Goal: Information Seeking & Learning: Find specific fact

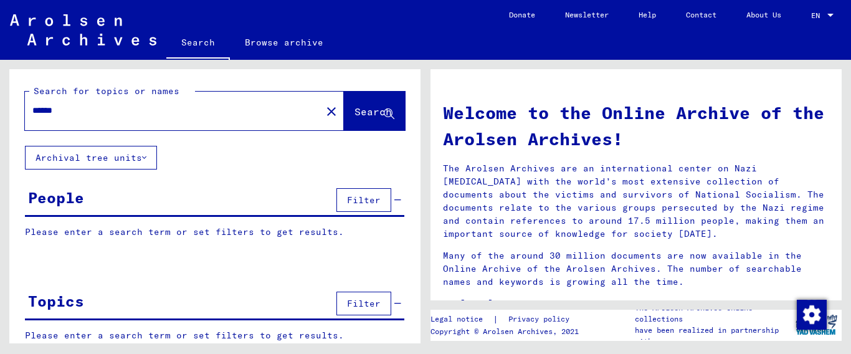
type input "******"
click at [148, 116] on input "******" at bounding box center [169, 110] width 274 height 13
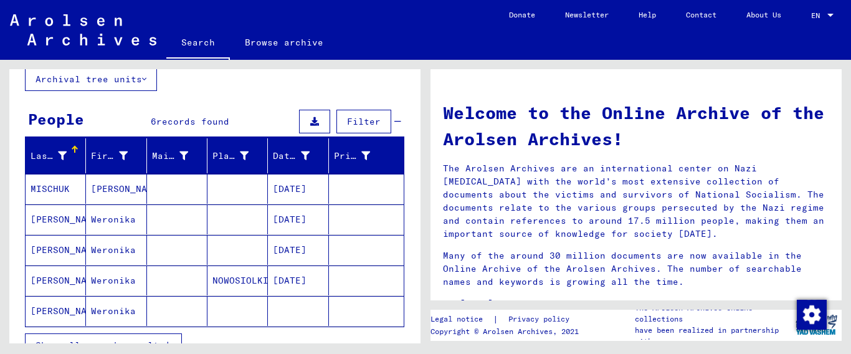
scroll to position [80, 0]
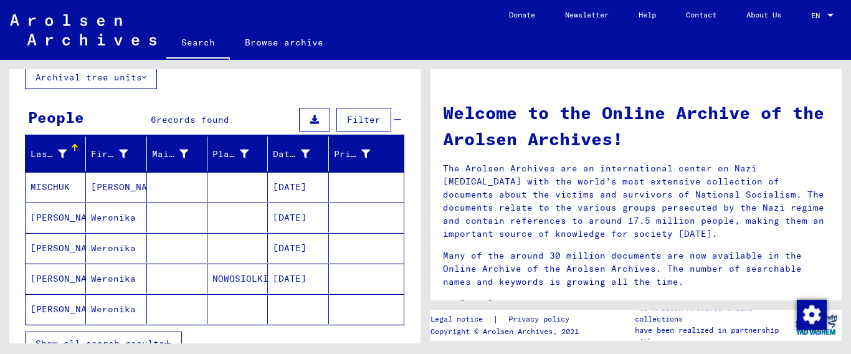
click at [166, 336] on button "Show all search results" at bounding box center [103, 343] width 157 height 24
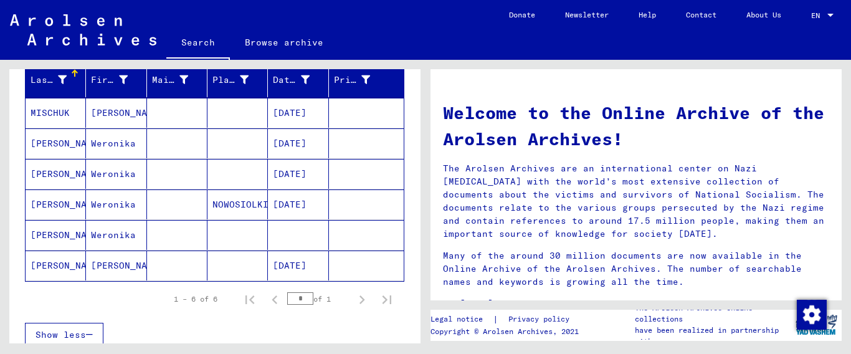
scroll to position [157, 0]
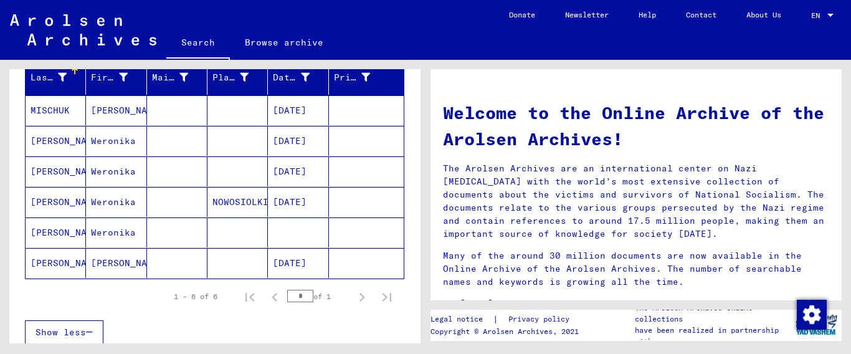
click at [59, 110] on mat-cell "MISCHUK" at bounding box center [56, 110] width 60 height 30
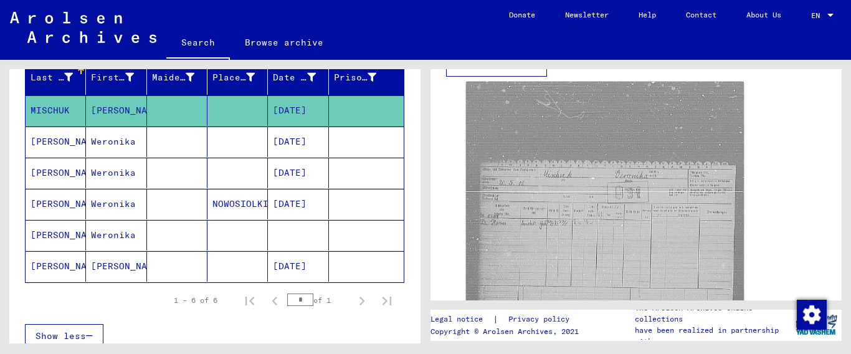
scroll to position [404, 0]
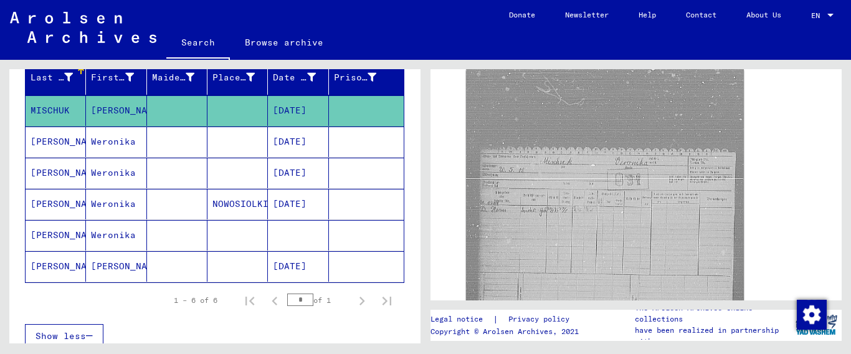
click at [55, 144] on mat-cell "[PERSON_NAME]" at bounding box center [56, 141] width 60 height 31
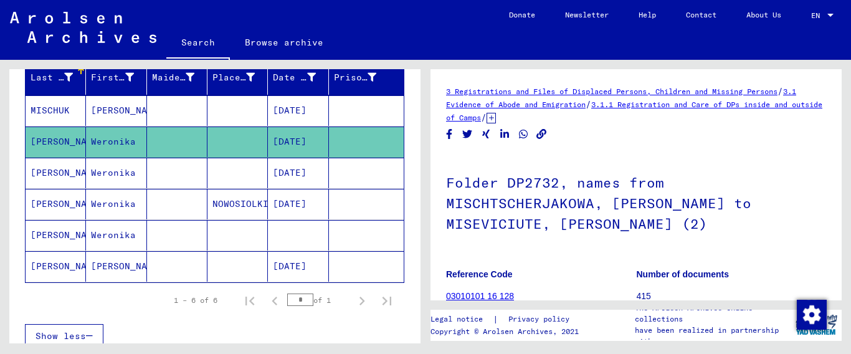
scroll to position [202, 0]
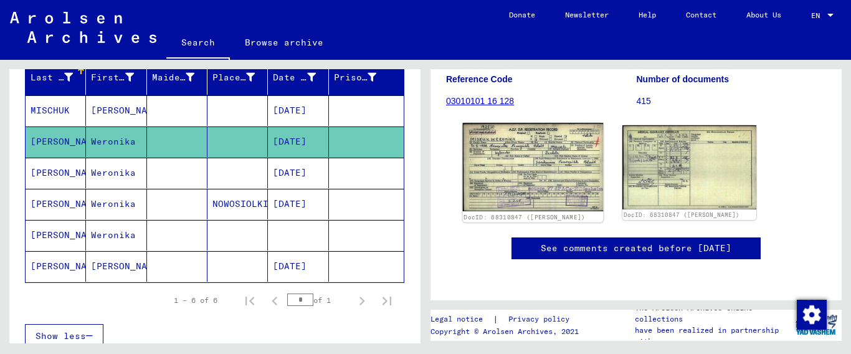
click at [552, 156] on img at bounding box center [533, 167] width 141 height 88
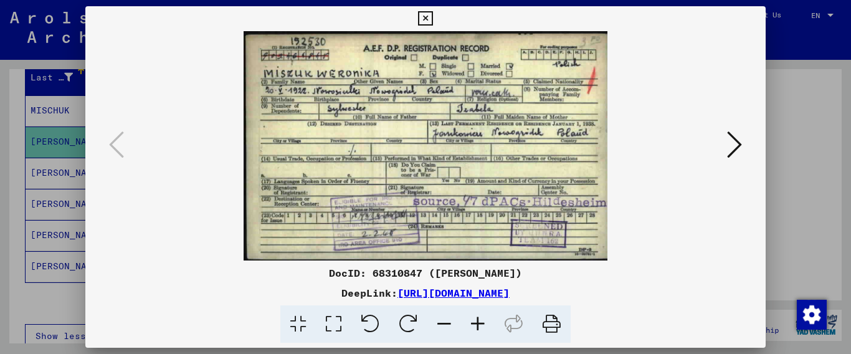
click at [432, 19] on icon at bounding box center [425, 18] width 14 height 15
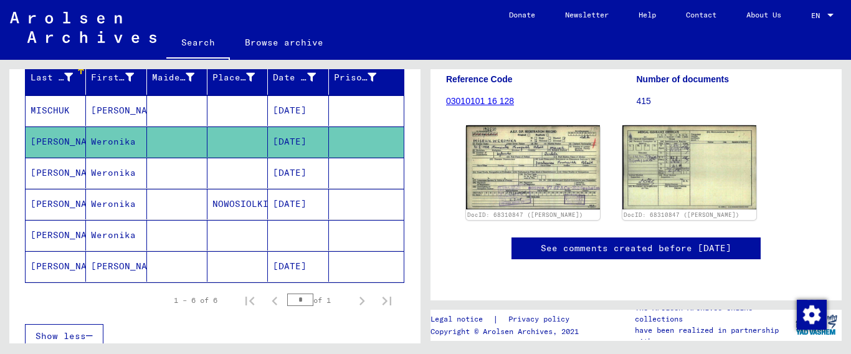
click at [45, 169] on mat-cell "[PERSON_NAME]" at bounding box center [56, 173] width 60 height 31
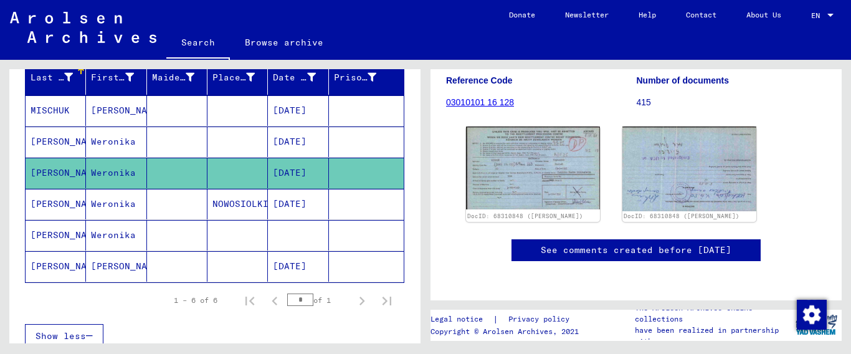
scroll to position [202, 0]
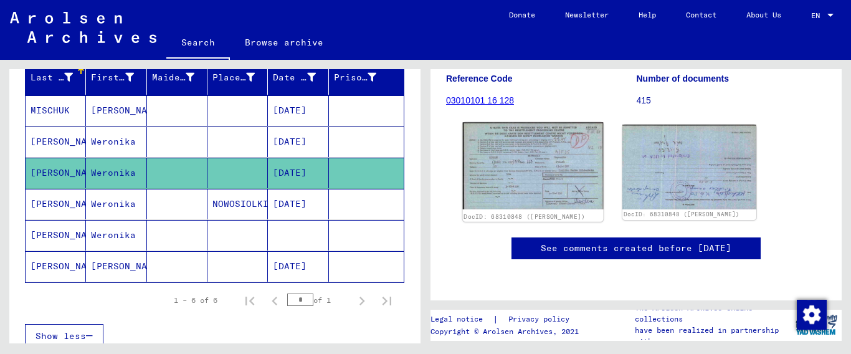
click at [561, 169] on img at bounding box center [533, 165] width 141 height 87
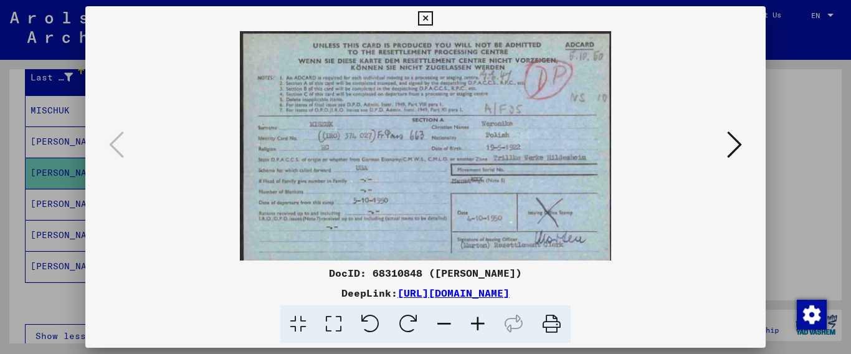
click at [479, 322] on icon at bounding box center [478, 324] width 34 height 38
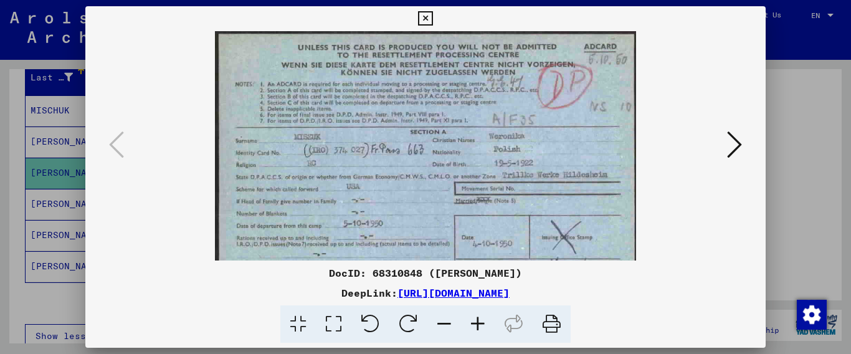
click at [479, 322] on icon at bounding box center [478, 324] width 34 height 38
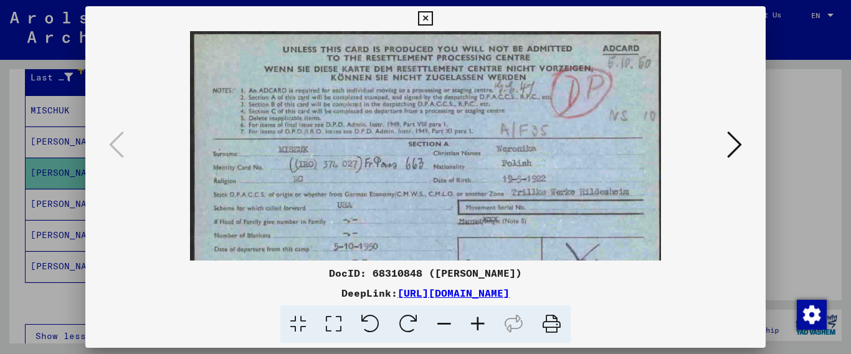
click at [479, 322] on icon at bounding box center [478, 324] width 34 height 38
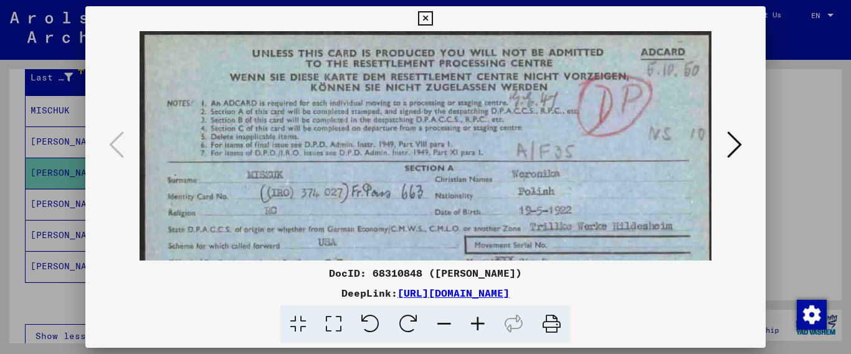
click at [479, 322] on icon at bounding box center [478, 324] width 34 height 38
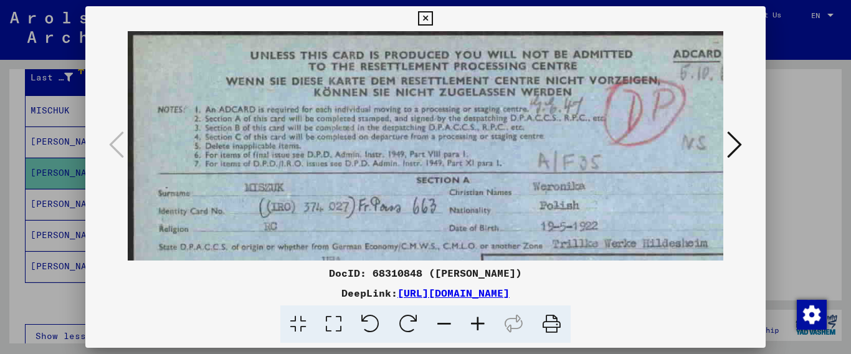
click at [479, 322] on icon at bounding box center [478, 324] width 34 height 38
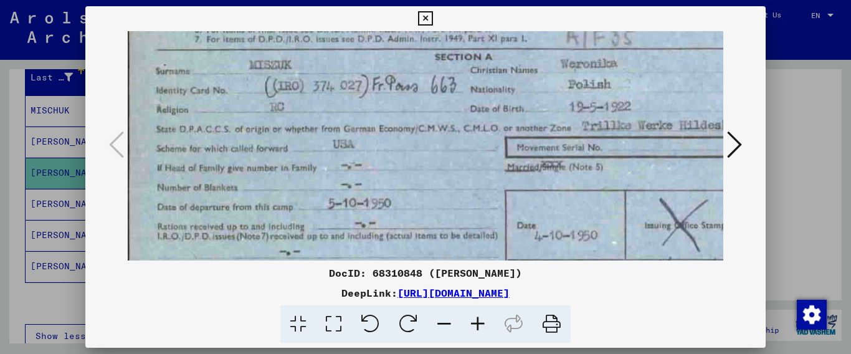
scroll to position [136, 5]
drag, startPoint x: 547, startPoint y: 236, endPoint x: 566, endPoint y: 83, distance: 153.8
click at [542, 100] on img at bounding box center [459, 103] width 673 height 416
click at [432, 12] on icon at bounding box center [425, 18] width 14 height 15
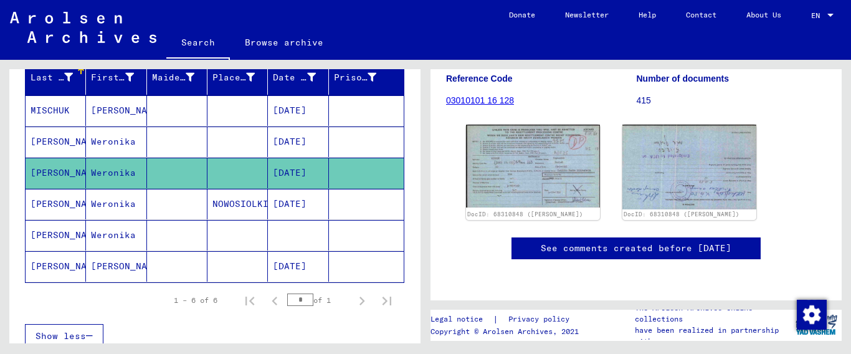
click at [50, 205] on mat-cell "[PERSON_NAME]" at bounding box center [56, 204] width 60 height 31
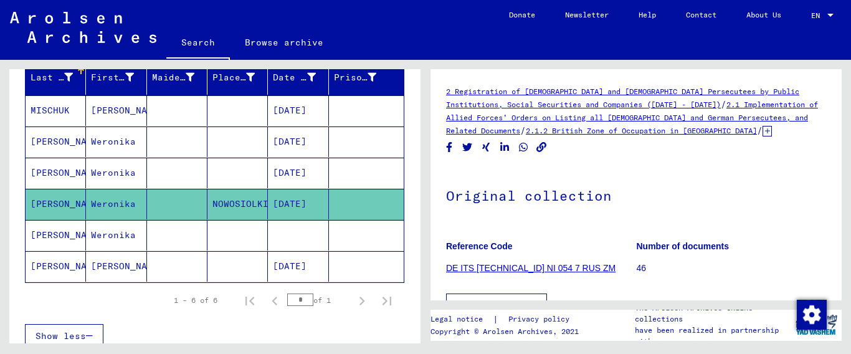
scroll to position [202, 0]
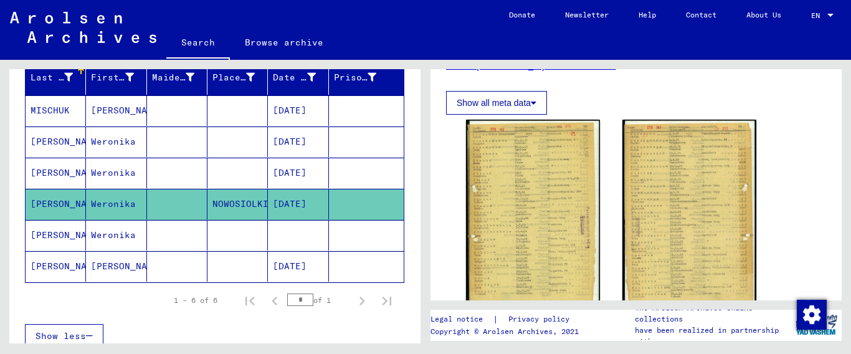
click at [45, 263] on mat-cell "[PERSON_NAME]" at bounding box center [56, 266] width 60 height 31
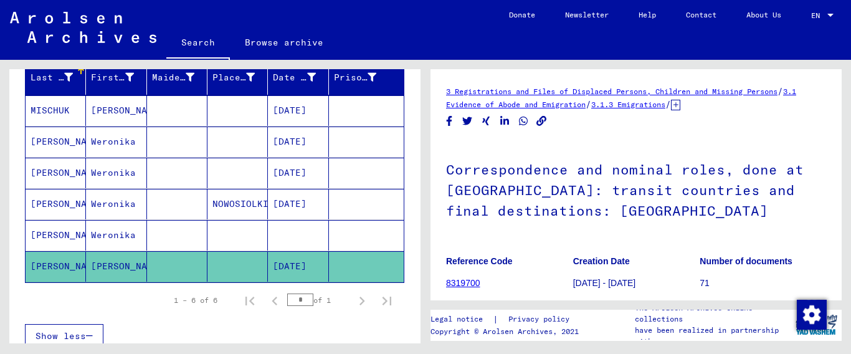
scroll to position [202, 0]
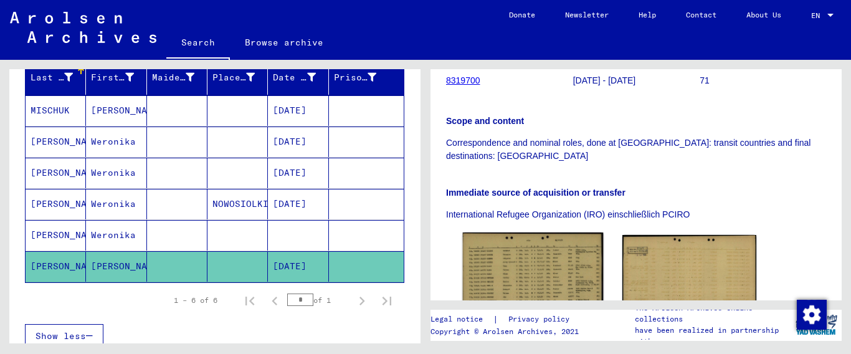
click at [560, 284] on img at bounding box center [533, 278] width 141 height 93
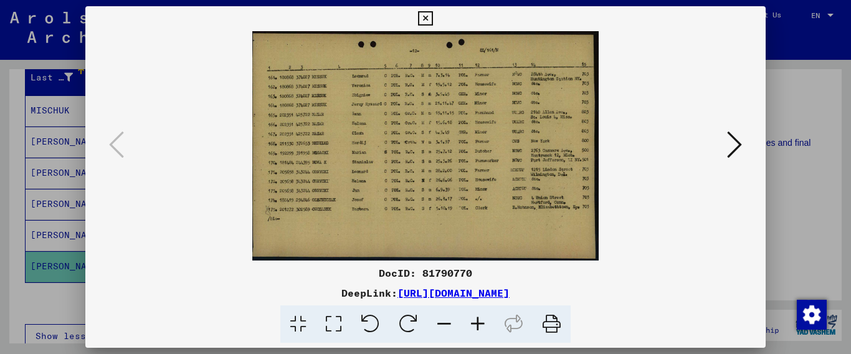
click at [475, 324] on icon at bounding box center [478, 324] width 34 height 38
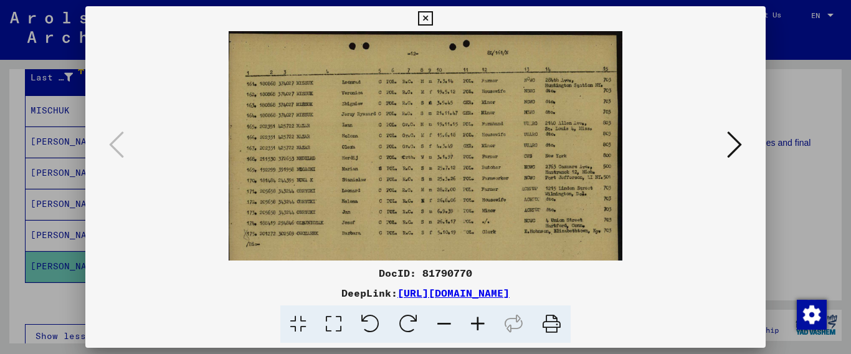
click at [475, 324] on icon at bounding box center [478, 324] width 34 height 38
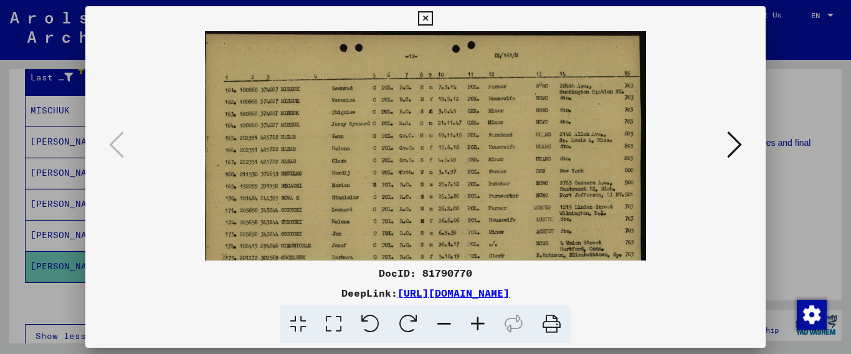
click at [475, 324] on icon at bounding box center [478, 324] width 34 height 38
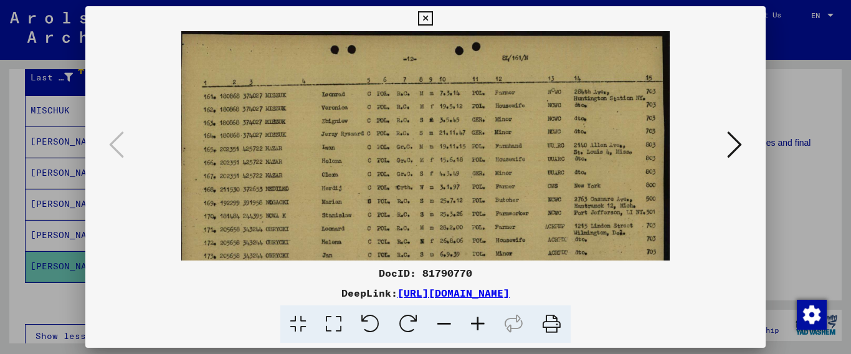
click at [475, 324] on icon at bounding box center [478, 324] width 34 height 38
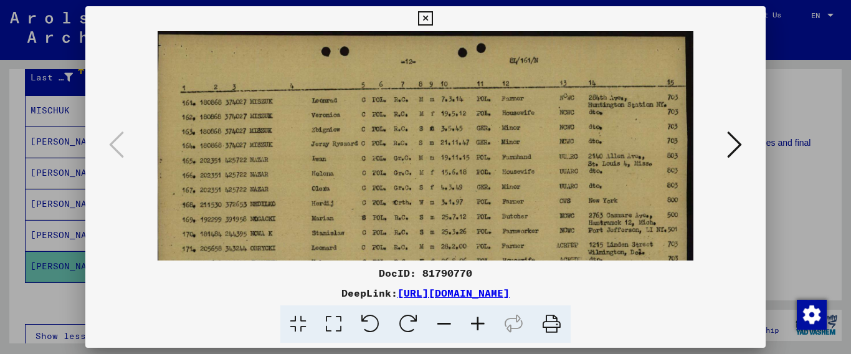
click at [475, 324] on icon at bounding box center [478, 324] width 34 height 38
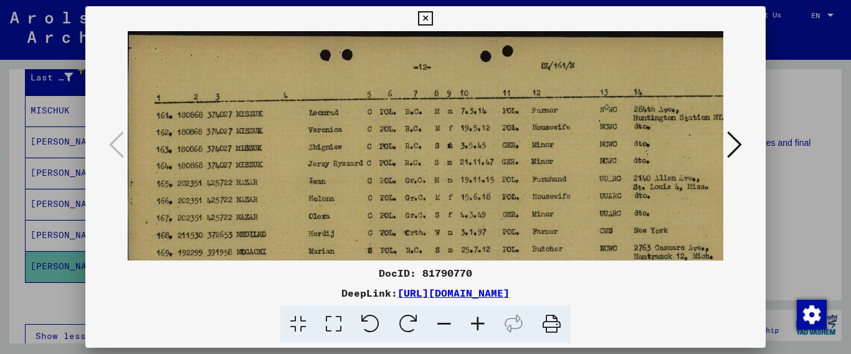
click at [475, 324] on icon at bounding box center [478, 324] width 34 height 38
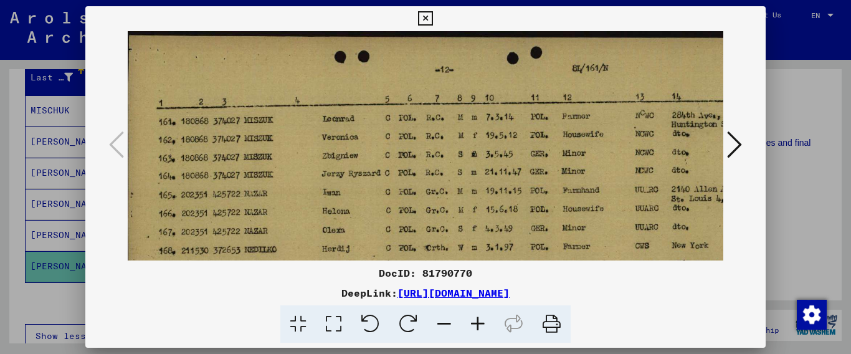
click at [432, 17] on icon at bounding box center [425, 18] width 14 height 15
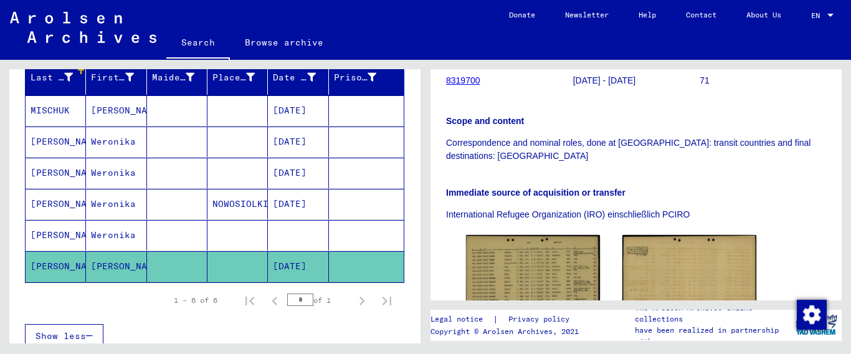
click at [42, 236] on mat-cell "[PERSON_NAME]" at bounding box center [56, 235] width 60 height 31
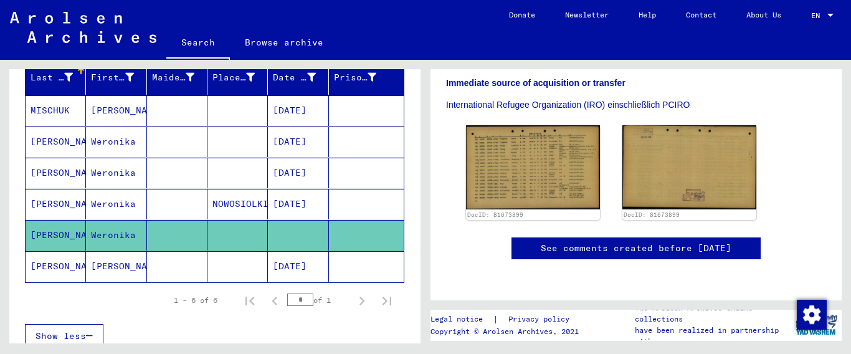
scroll to position [404, 0]
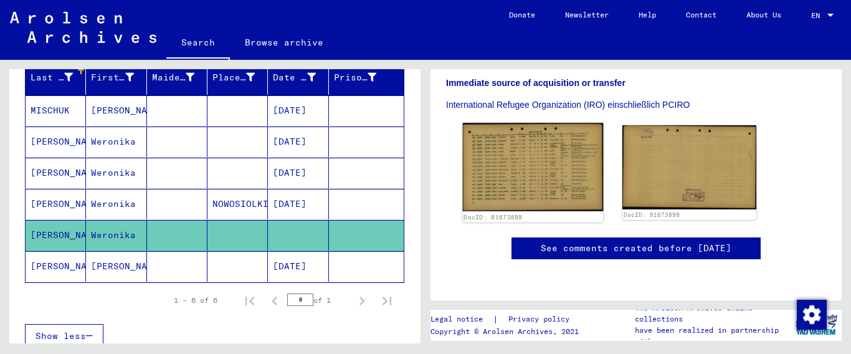
click at [523, 123] on img at bounding box center [533, 167] width 141 height 88
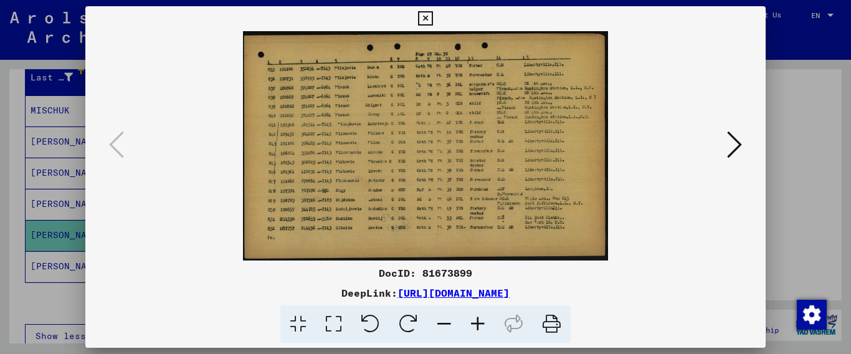
click at [477, 324] on icon at bounding box center [478, 324] width 34 height 38
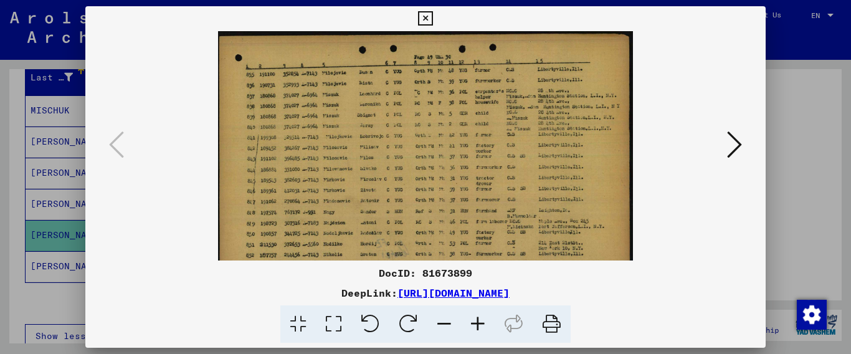
click at [477, 324] on icon at bounding box center [478, 324] width 34 height 38
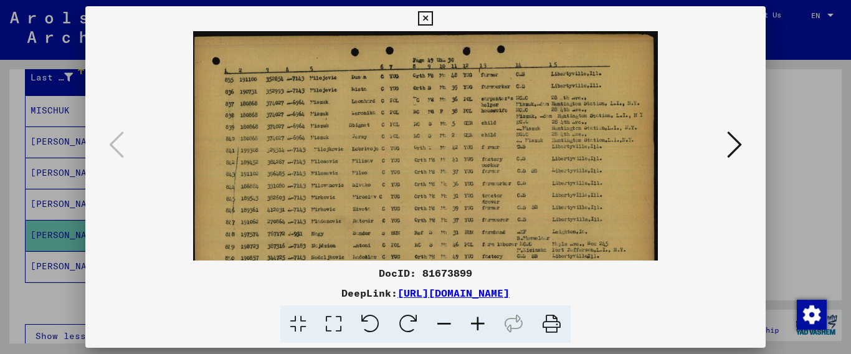
click at [477, 324] on icon at bounding box center [478, 324] width 34 height 38
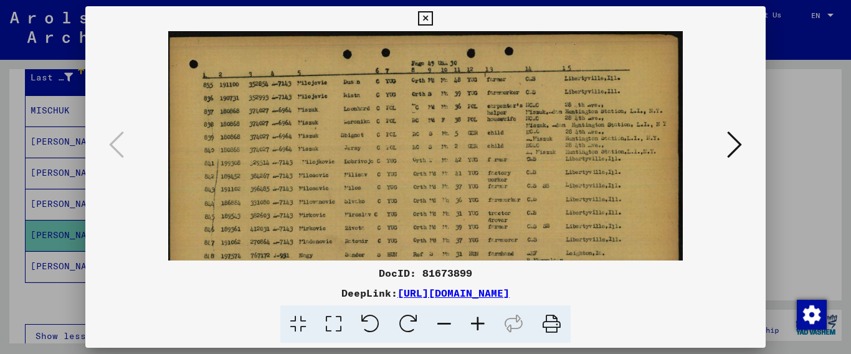
click at [477, 324] on icon at bounding box center [478, 324] width 34 height 38
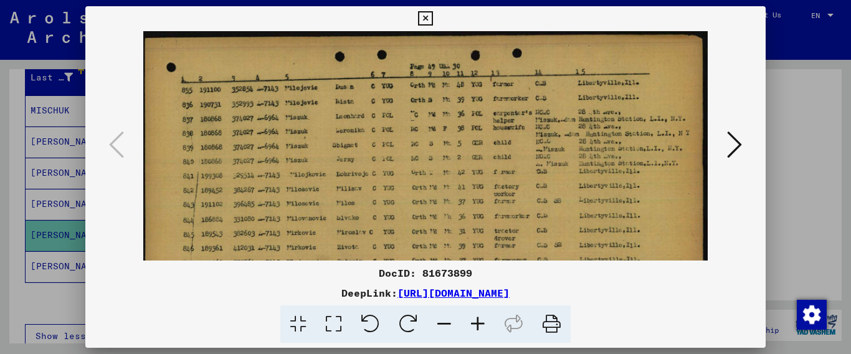
click at [477, 324] on icon at bounding box center [478, 324] width 34 height 38
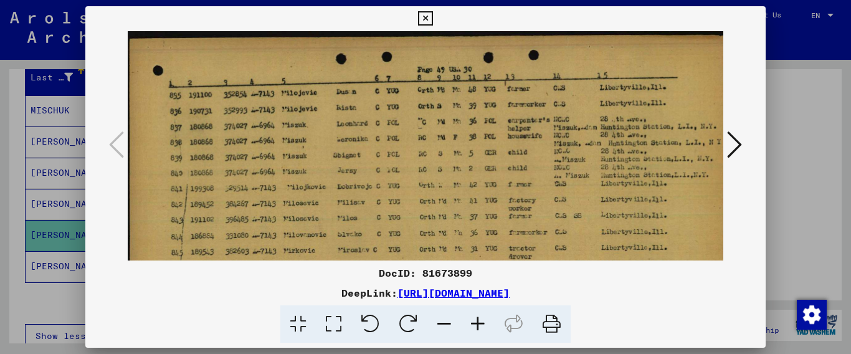
click at [477, 324] on icon at bounding box center [478, 324] width 34 height 38
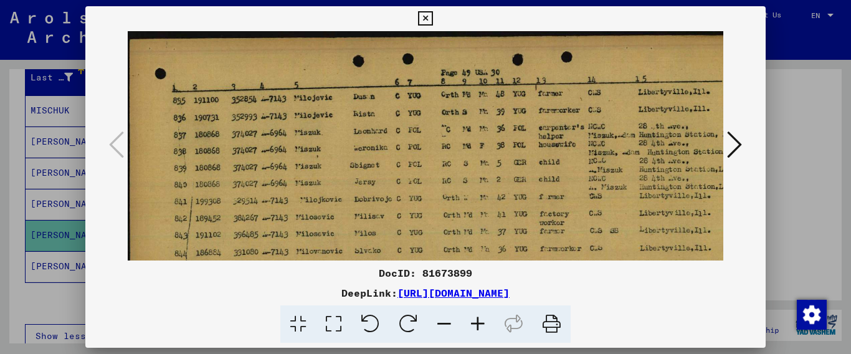
click at [477, 324] on icon at bounding box center [478, 324] width 34 height 38
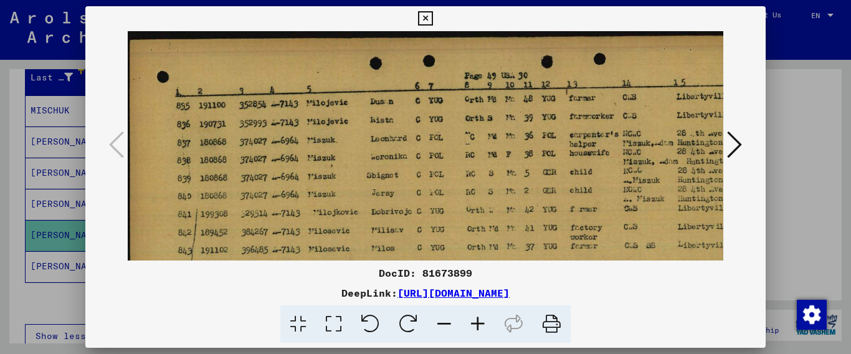
click at [432, 17] on icon at bounding box center [425, 18] width 14 height 15
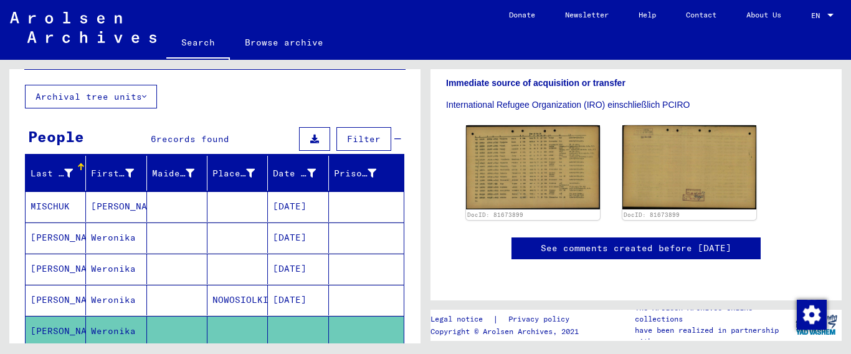
scroll to position [0, 0]
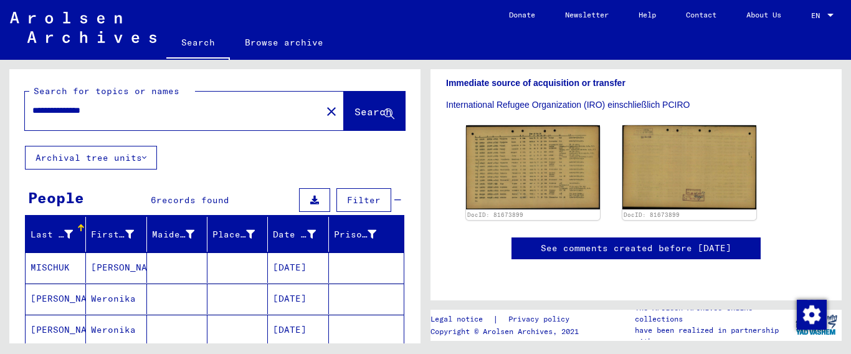
drag, startPoint x: 72, startPoint y: 105, endPoint x: 292, endPoint y: 98, distance: 220.7
click at [292, 98] on div "**********" at bounding box center [184, 111] width 319 height 39
drag, startPoint x: 32, startPoint y: 111, endPoint x: 358, endPoint y: 128, distance: 326.2
click at [358, 128] on div "**********" at bounding box center [215, 111] width 380 height 39
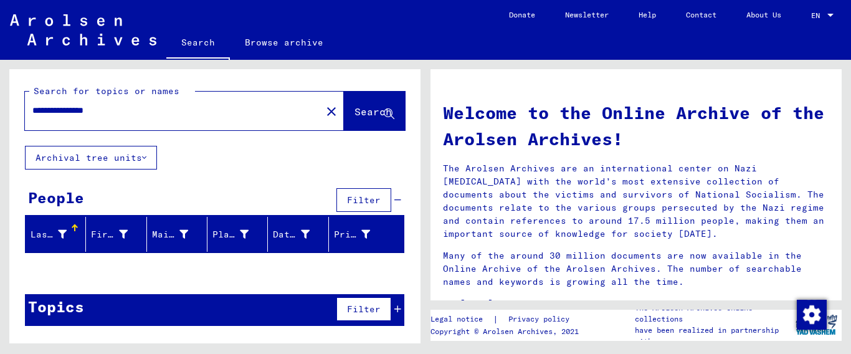
click at [72, 112] on input "**********" at bounding box center [169, 110] width 274 height 13
drag, startPoint x: 72, startPoint y: 109, endPoint x: 329, endPoint y: 130, distance: 258.1
click at [327, 130] on div "**********" at bounding box center [215, 111] width 380 height 39
type input "**********"
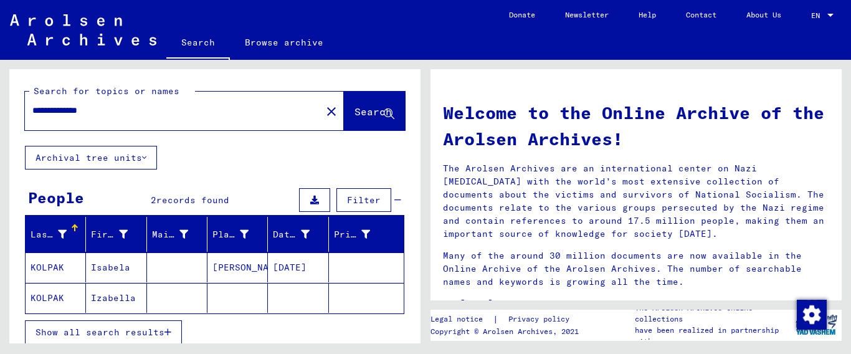
click at [169, 330] on icon "button" at bounding box center [167, 332] width 7 height 9
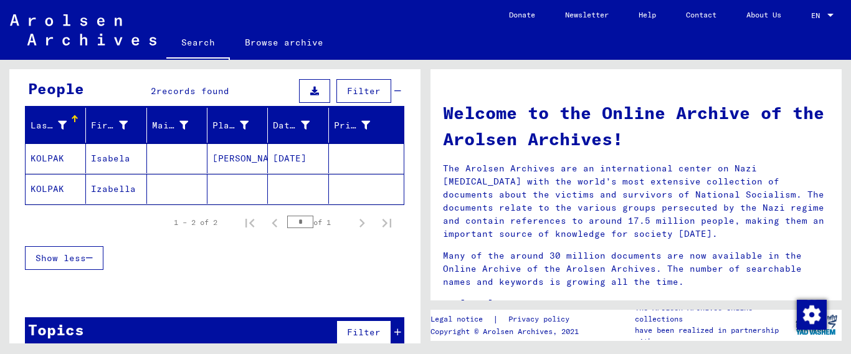
scroll to position [110, 0]
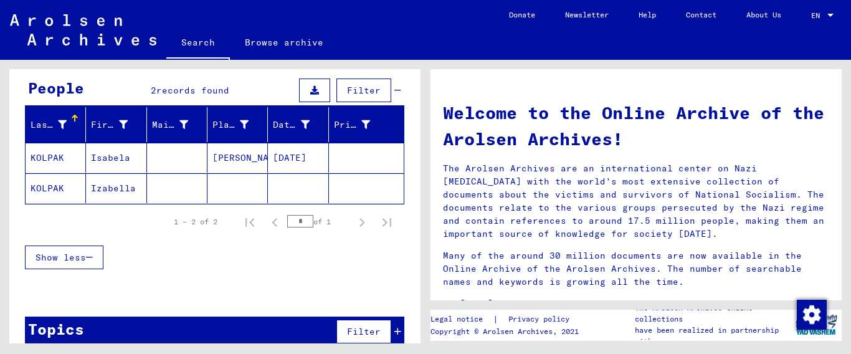
click at [38, 159] on mat-cell "KOLPAK" at bounding box center [56, 158] width 60 height 30
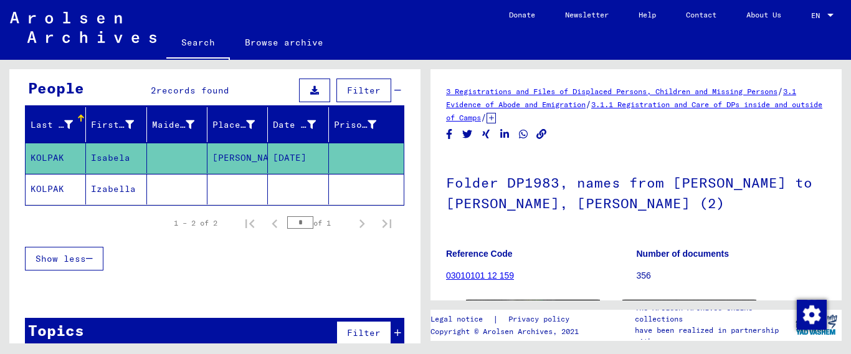
scroll to position [202, 0]
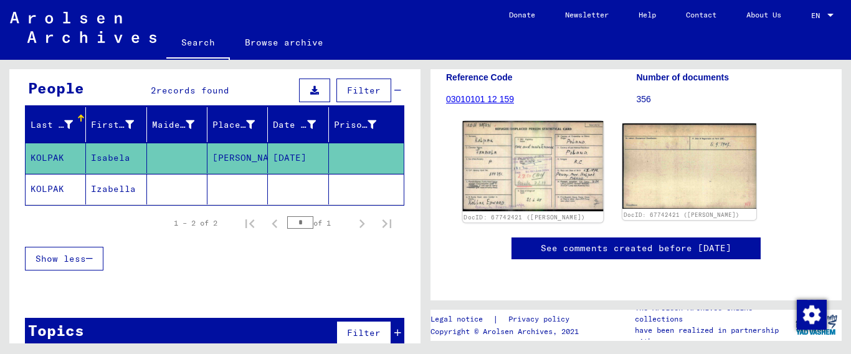
click at [557, 143] on img at bounding box center [533, 166] width 141 height 90
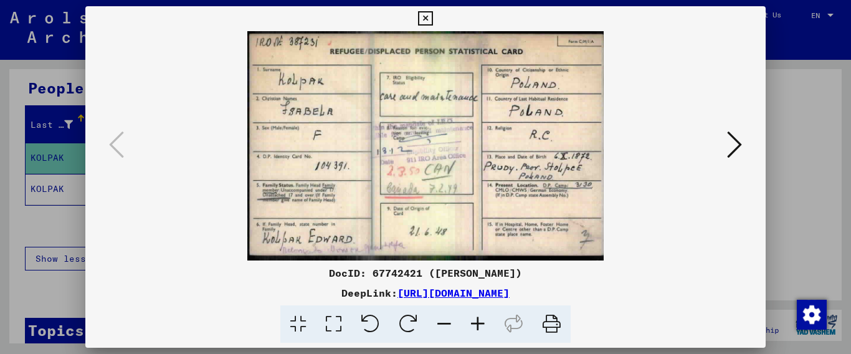
click at [432, 20] on icon at bounding box center [425, 18] width 14 height 15
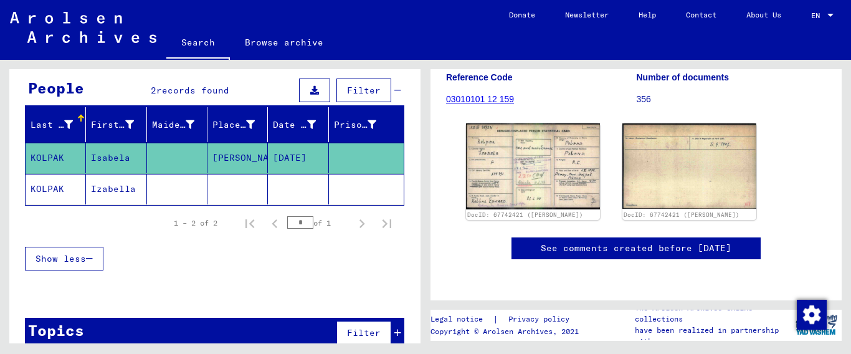
click at [41, 186] on mat-cell "KOLPAK" at bounding box center [56, 189] width 60 height 31
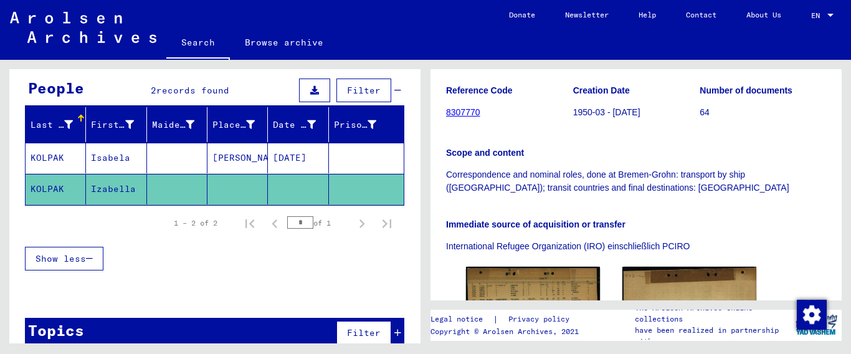
scroll to position [202, 0]
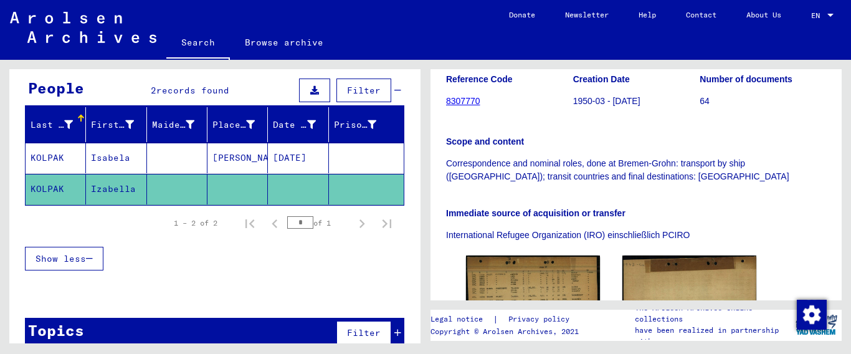
click at [52, 156] on mat-cell "KOLPAK" at bounding box center [56, 158] width 60 height 31
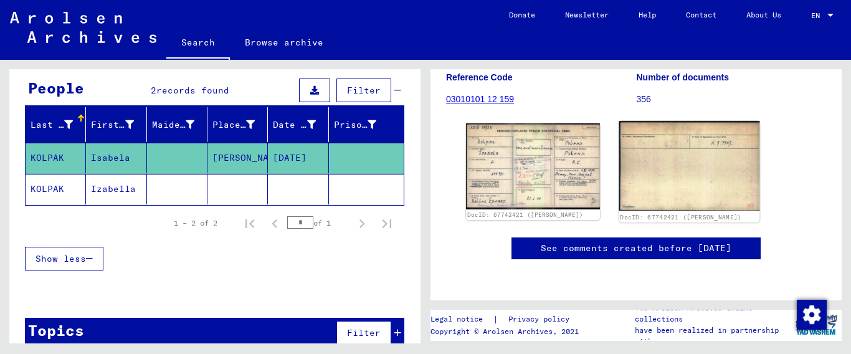
scroll to position [247, 0]
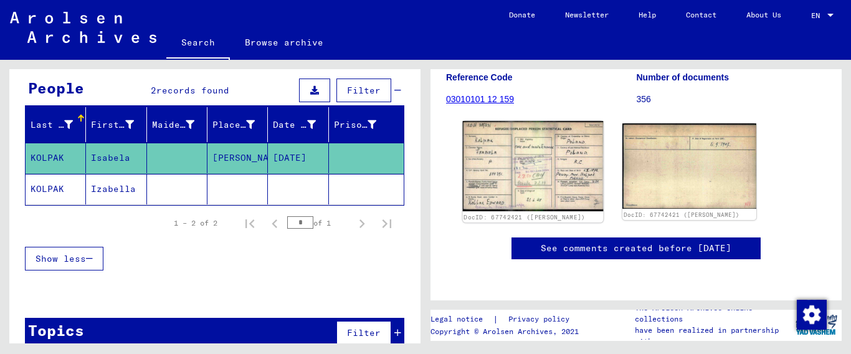
click at [546, 121] on img at bounding box center [533, 166] width 141 height 90
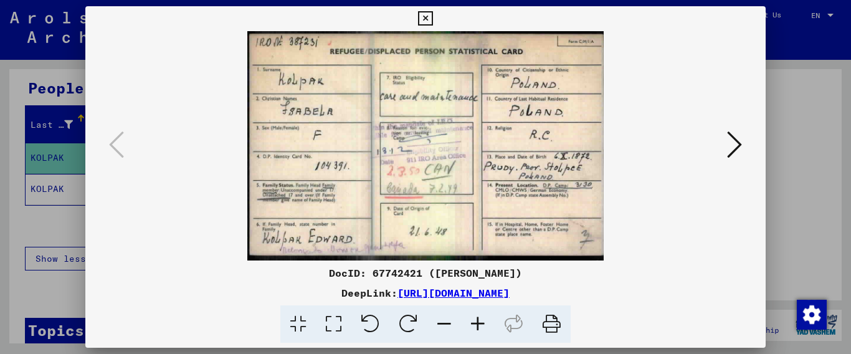
click at [740, 146] on icon at bounding box center [734, 145] width 15 height 30
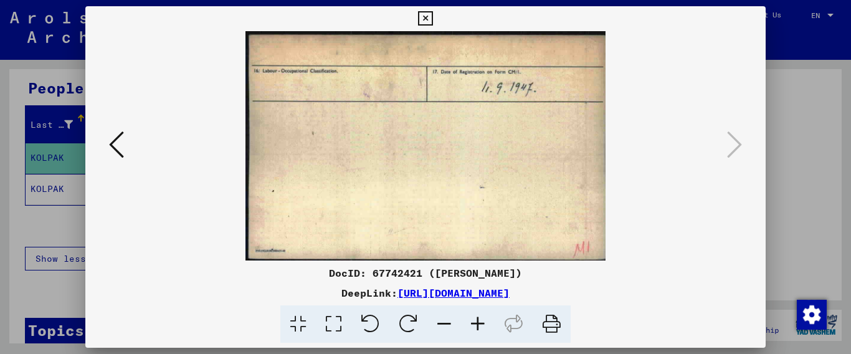
click at [432, 17] on icon at bounding box center [425, 18] width 14 height 15
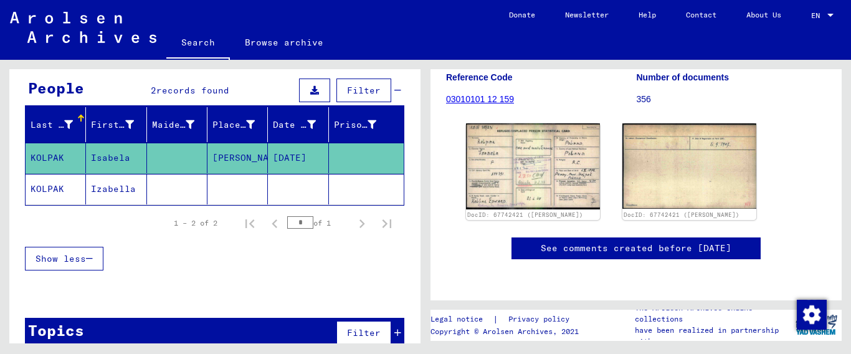
click at [52, 192] on mat-cell "KOLPAK" at bounding box center [56, 189] width 60 height 31
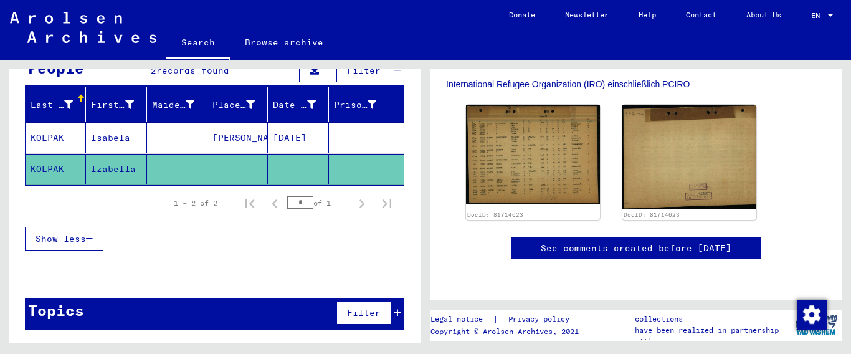
scroll to position [371, 0]
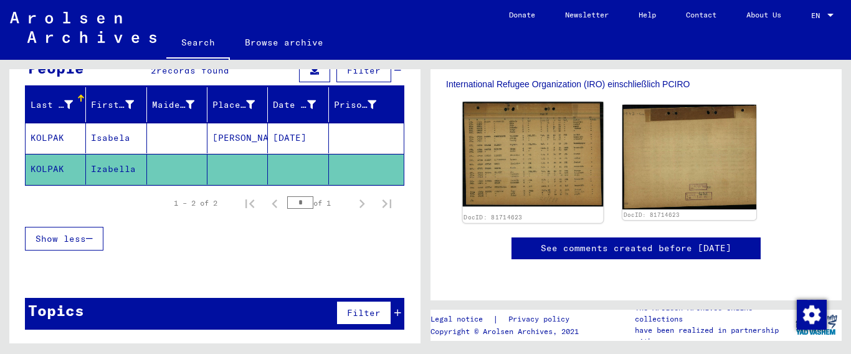
click at [526, 144] on img at bounding box center [533, 154] width 141 height 105
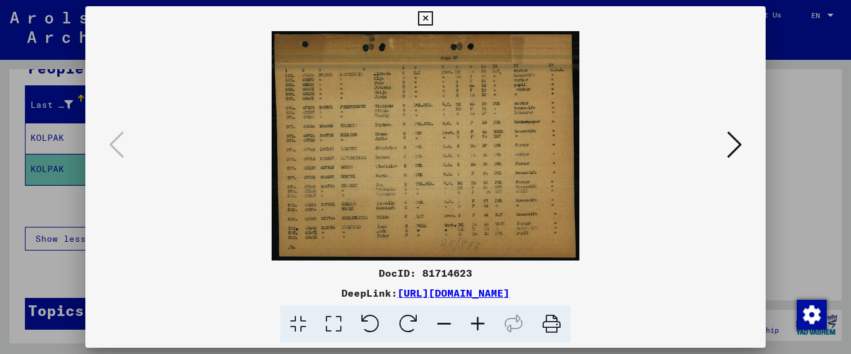
click at [476, 321] on icon at bounding box center [478, 324] width 34 height 38
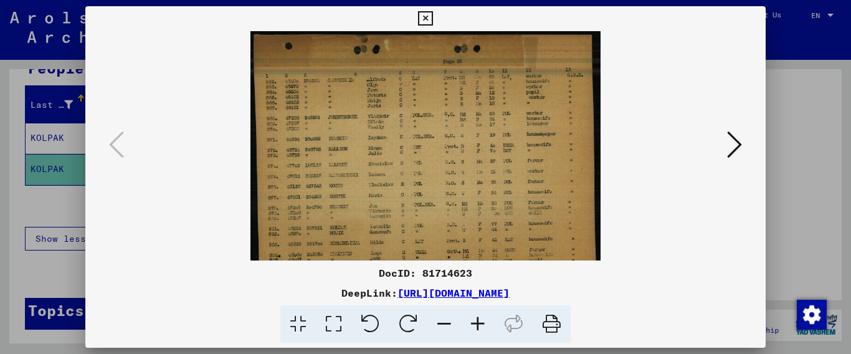
click at [476, 321] on icon at bounding box center [478, 324] width 34 height 38
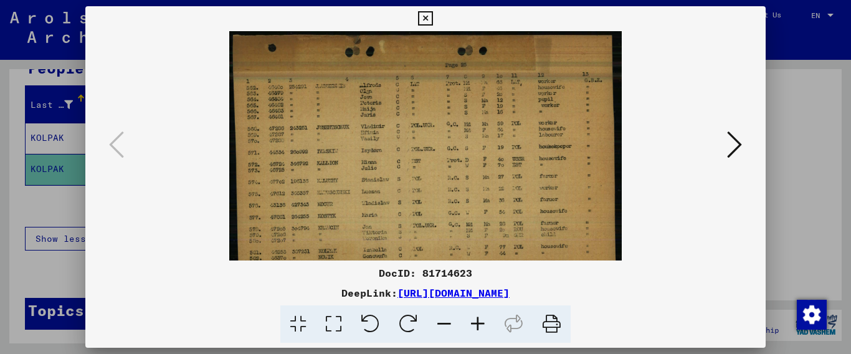
click at [476, 321] on icon at bounding box center [478, 324] width 34 height 38
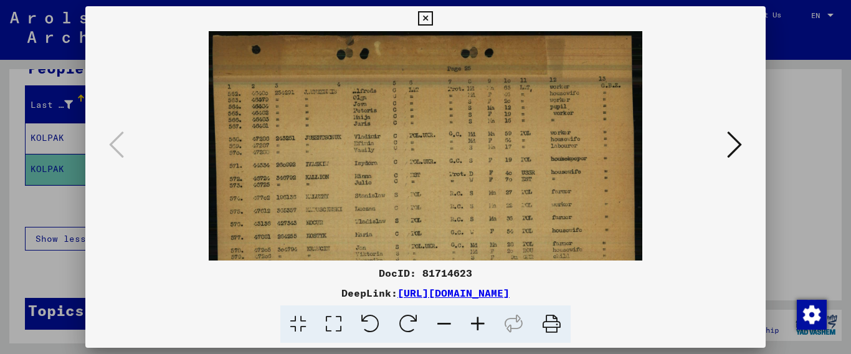
click at [477, 321] on icon at bounding box center [478, 324] width 34 height 38
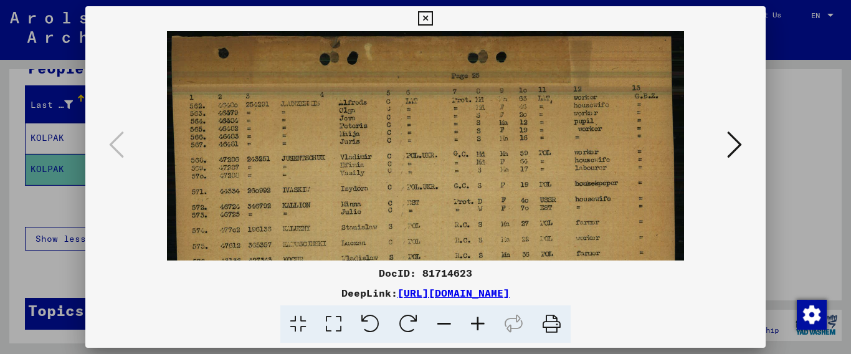
click at [477, 321] on icon at bounding box center [478, 324] width 34 height 38
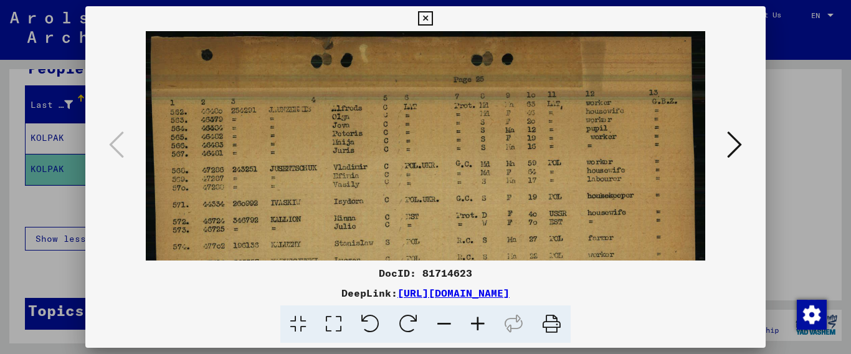
click at [477, 320] on icon at bounding box center [478, 324] width 34 height 38
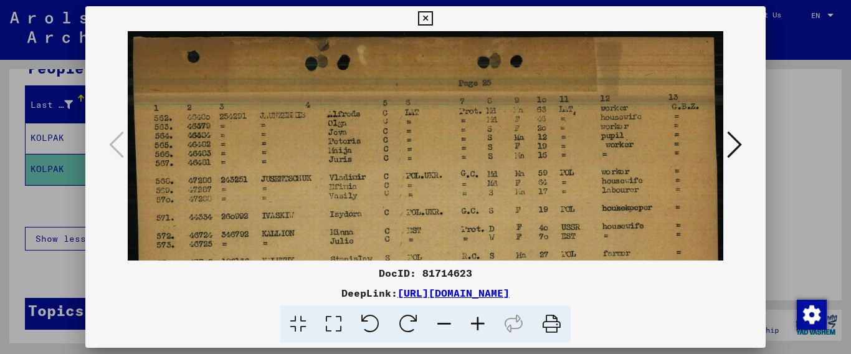
click at [477, 320] on icon at bounding box center [478, 324] width 34 height 38
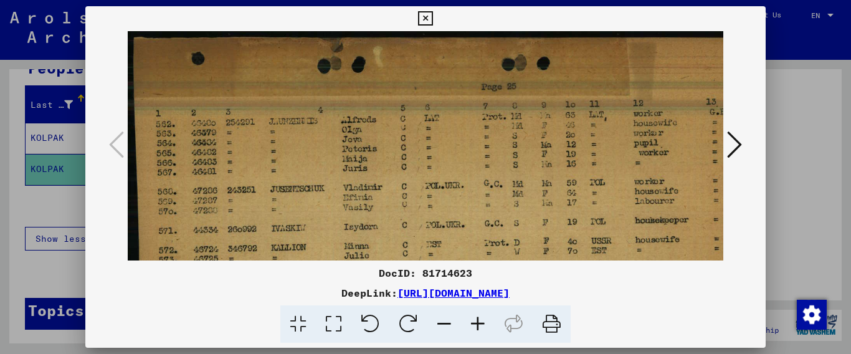
click at [477, 320] on icon at bounding box center [478, 324] width 34 height 38
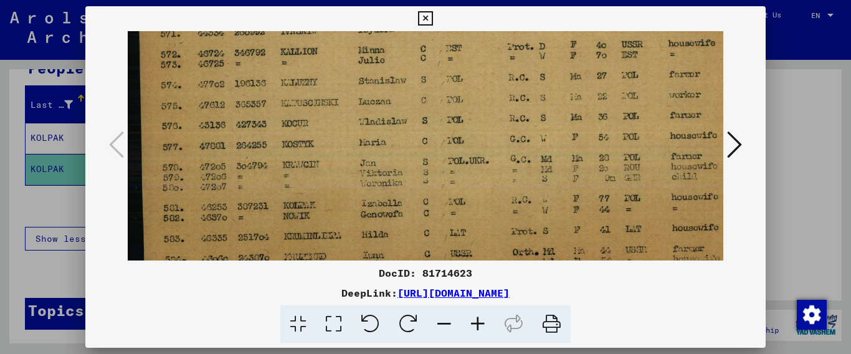
scroll to position [213, 0]
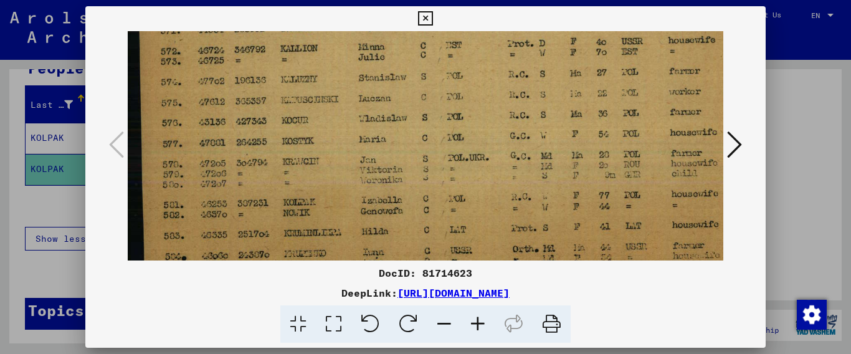
drag, startPoint x: 522, startPoint y: 212, endPoint x: 526, endPoint y: -1, distance: 213.1
click at [526, 0] on html "**********" at bounding box center [425, 177] width 851 height 354
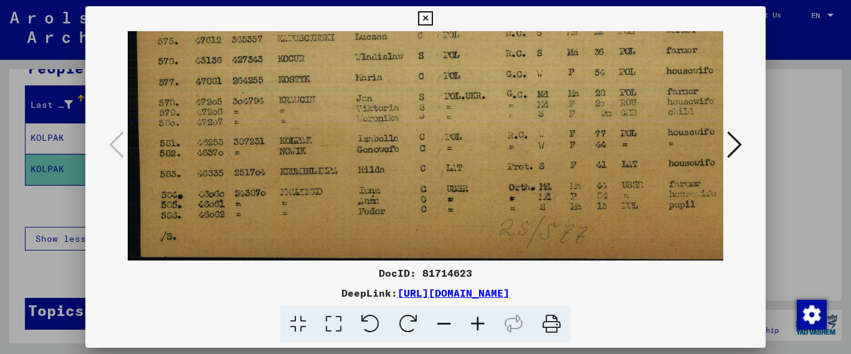
scroll to position [277, 5]
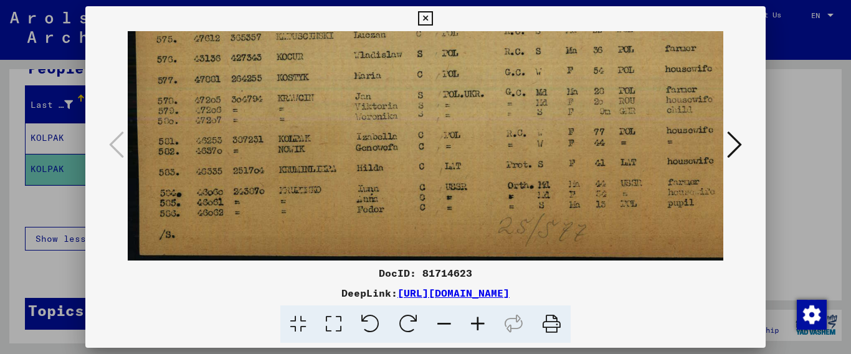
drag, startPoint x: 520, startPoint y: 206, endPoint x: 515, endPoint y: 143, distance: 63.7
click at [515, 143] on img at bounding box center [465, 10] width 685 height 510
click at [432, 18] on icon at bounding box center [425, 18] width 14 height 15
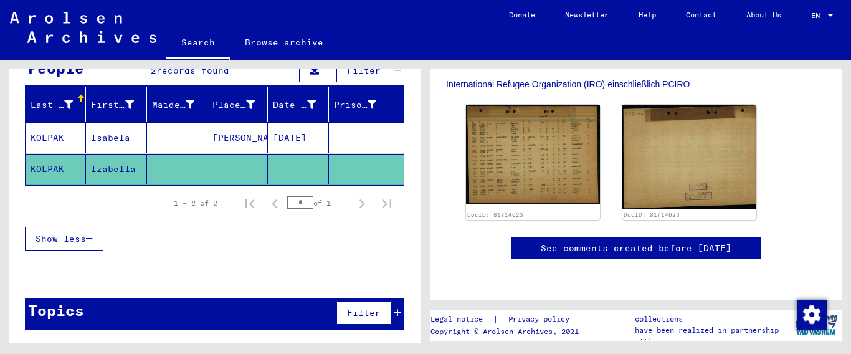
click at [39, 135] on mat-cell "KOLPAK" at bounding box center [56, 138] width 60 height 31
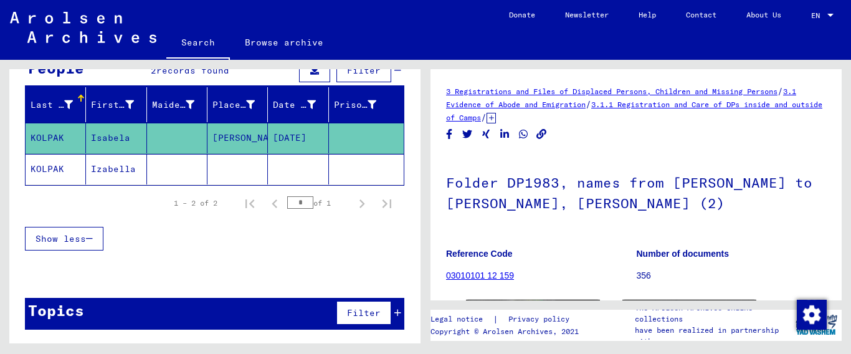
scroll to position [202, 0]
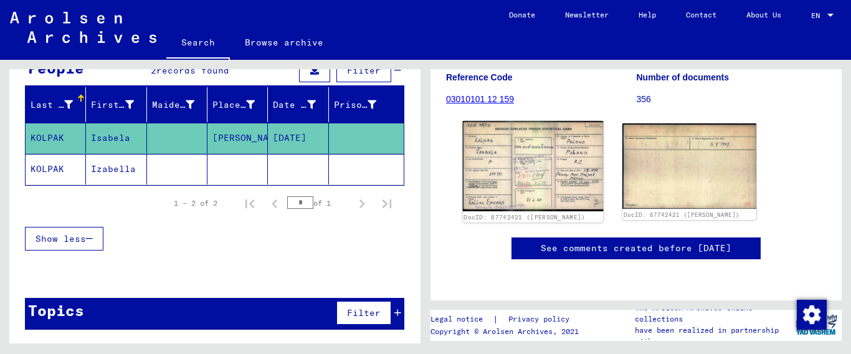
click at [525, 136] on img at bounding box center [533, 166] width 141 height 90
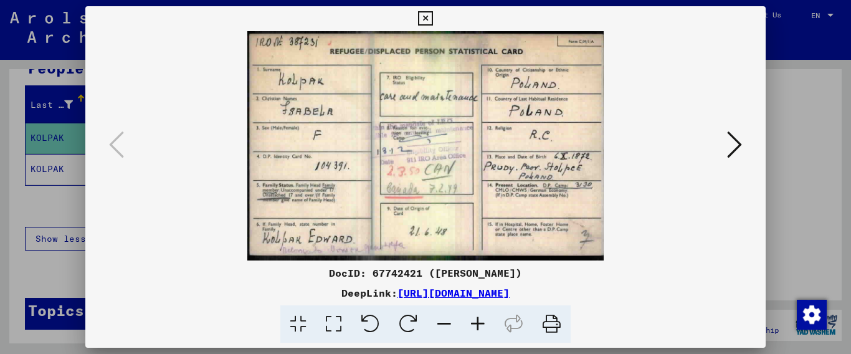
click at [479, 325] on icon at bounding box center [478, 324] width 34 height 38
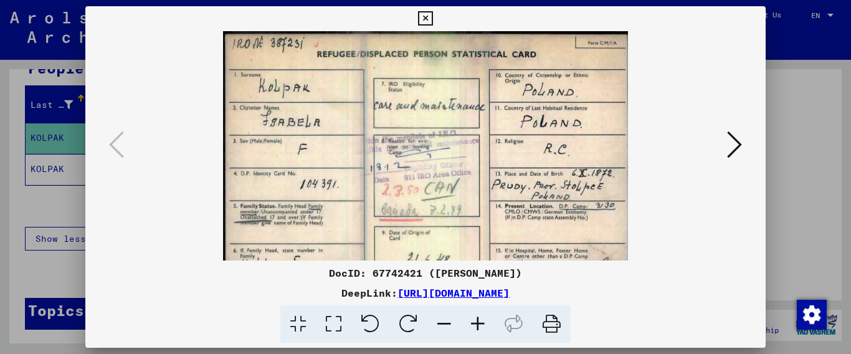
click at [479, 325] on icon at bounding box center [478, 324] width 34 height 38
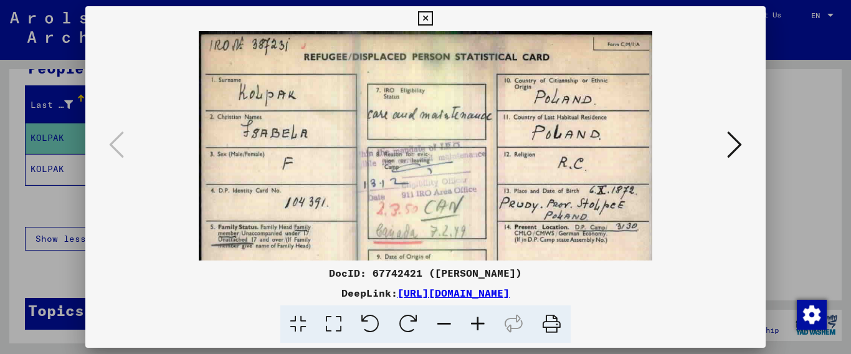
click at [479, 325] on icon at bounding box center [478, 324] width 34 height 38
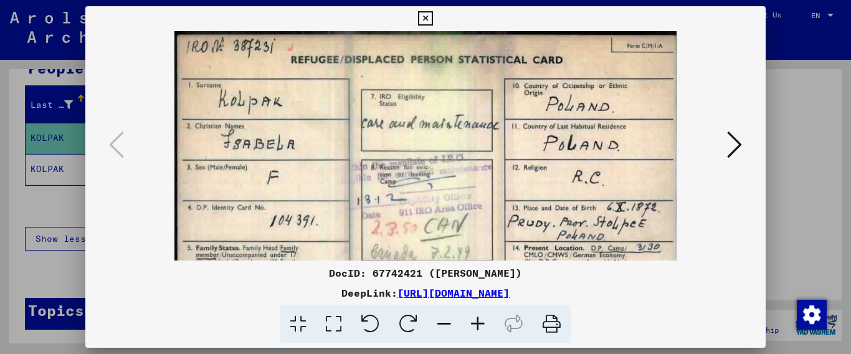
click at [479, 325] on icon at bounding box center [478, 324] width 34 height 38
click at [479, 324] on icon at bounding box center [478, 324] width 34 height 38
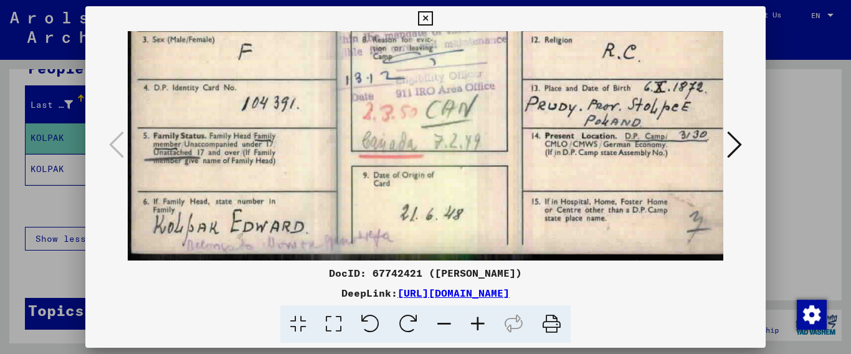
scroll to position [156, 0]
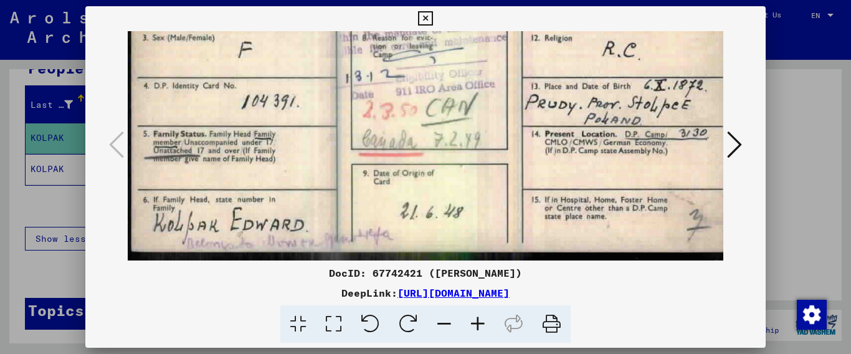
drag, startPoint x: 404, startPoint y: 192, endPoint x: 416, endPoint y: 25, distance: 167.4
click at [416, 25] on div "DocID: 67742421 ([PERSON_NAME]) DeepLink: [URL][DOMAIN_NAME]" at bounding box center [425, 174] width 681 height 337
click at [476, 326] on icon at bounding box center [478, 324] width 34 height 38
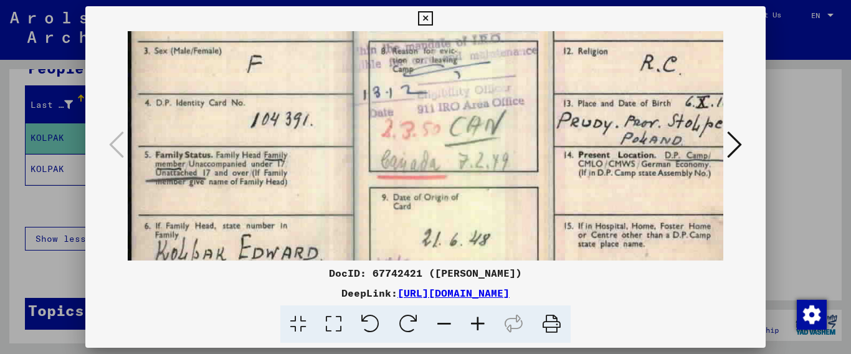
click at [476, 326] on icon at bounding box center [478, 324] width 34 height 38
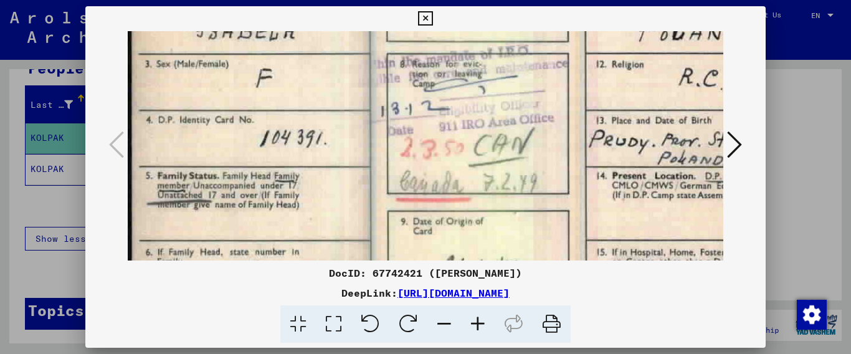
click at [476, 326] on icon at bounding box center [478, 324] width 34 height 38
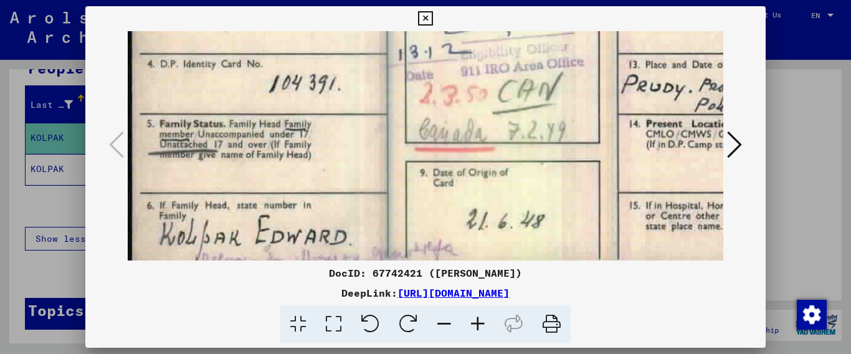
scroll to position [249, 0]
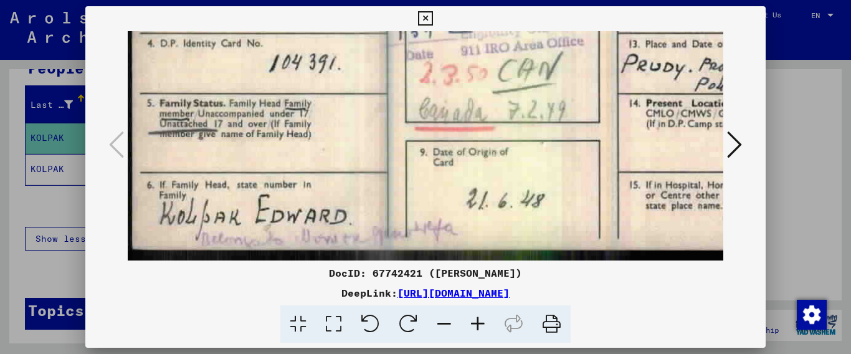
drag, startPoint x: 386, startPoint y: 246, endPoint x: 399, endPoint y: 95, distance: 151.3
click at [399, 95] on img at bounding box center [500, 21] width 745 height 478
